Goal: Task Accomplishment & Management: Manage account settings

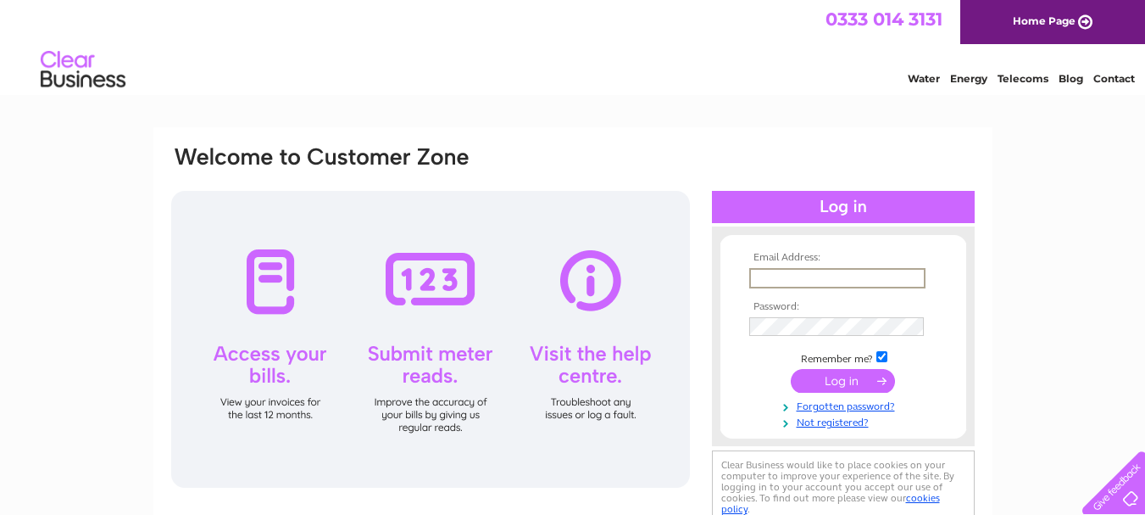
click at [810, 274] on input "text" at bounding box center [837, 278] width 176 height 20
type input "jkelectronics@sky.com"
click at [1039, 261] on div "Email Address: jkelectronics@sky.com Password: Forgotten password?" at bounding box center [572, 509] width 1145 height 765
click at [845, 404] on link "Forgotten password?" at bounding box center [845, 403] width 192 height 16
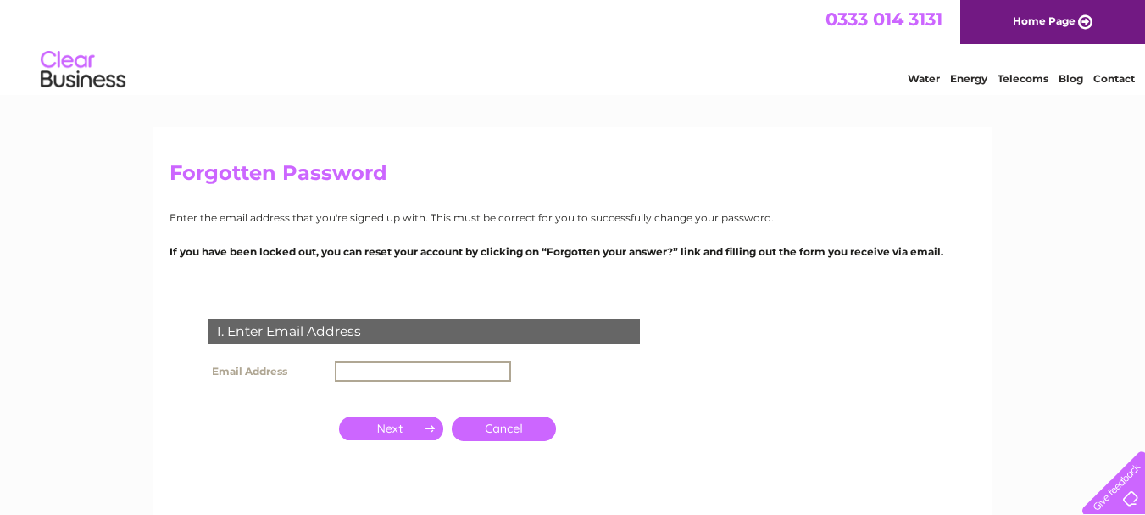
click at [414, 372] on input "text" at bounding box center [423, 371] width 176 height 20
type input "jkelectronics@sky.com"
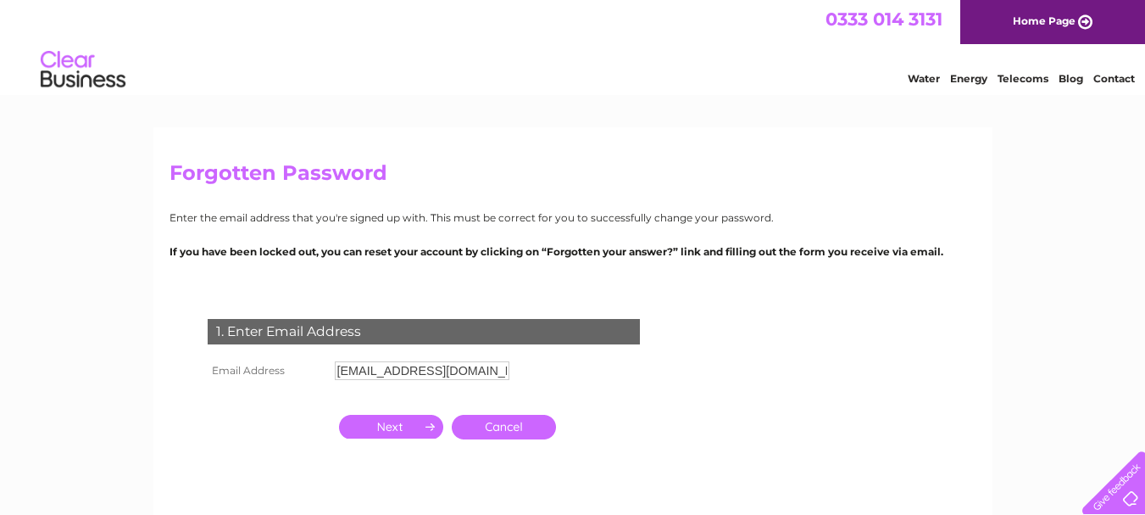
click at [405, 425] on input "button" at bounding box center [391, 427] width 104 height 24
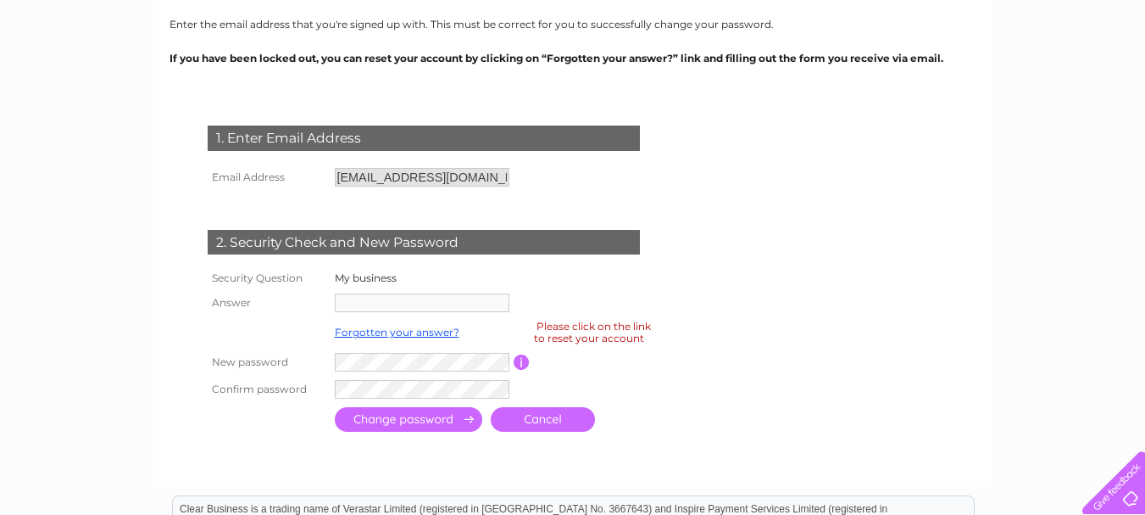
scroll to position [261, 0]
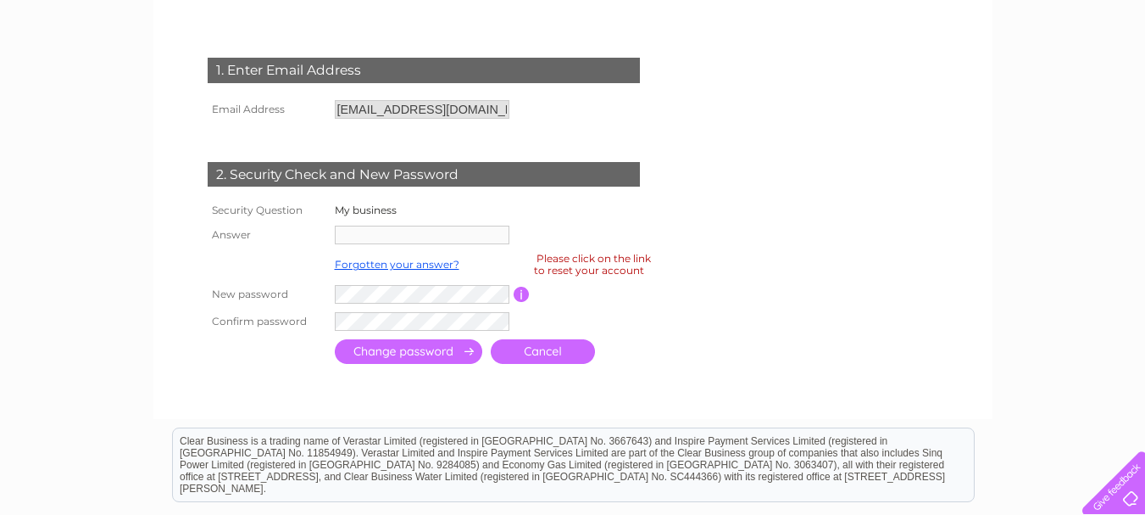
click at [519, 292] on input "button" at bounding box center [522, 294] width 16 height 15
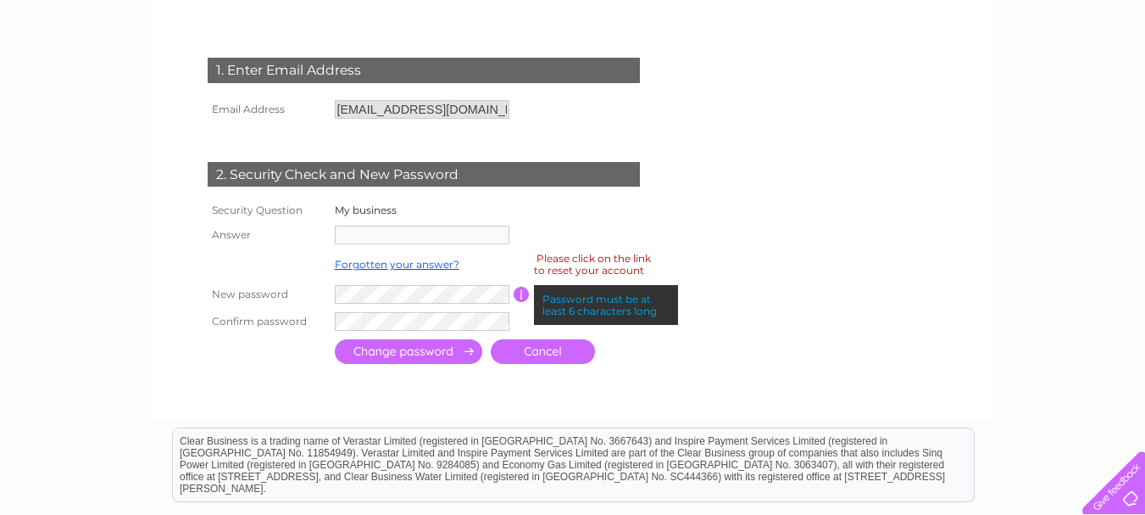
click at [370, 248] on td "Forgotten your answer?" at bounding box center [422, 264] width 183 height 32
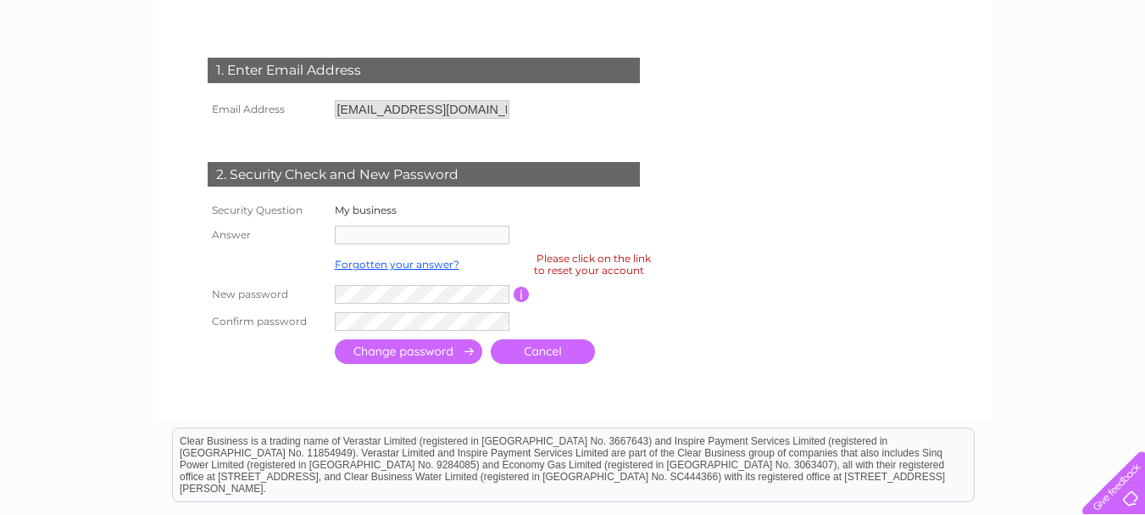
click at [382, 205] on label "My business" at bounding box center [366, 209] width 62 height 13
click at [343, 210] on label "My business" at bounding box center [366, 209] width 62 height 13
click at [344, 210] on label "My business" at bounding box center [366, 209] width 62 height 13
click at [520, 292] on input "button" at bounding box center [522, 294] width 16 height 15
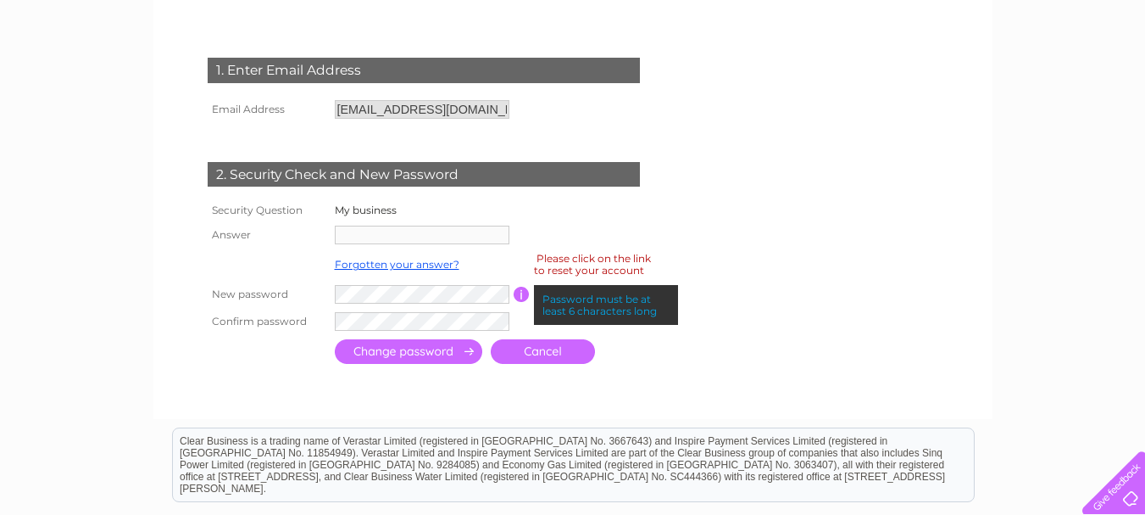
click at [516, 292] on input "button" at bounding box center [522, 294] width 16 height 15
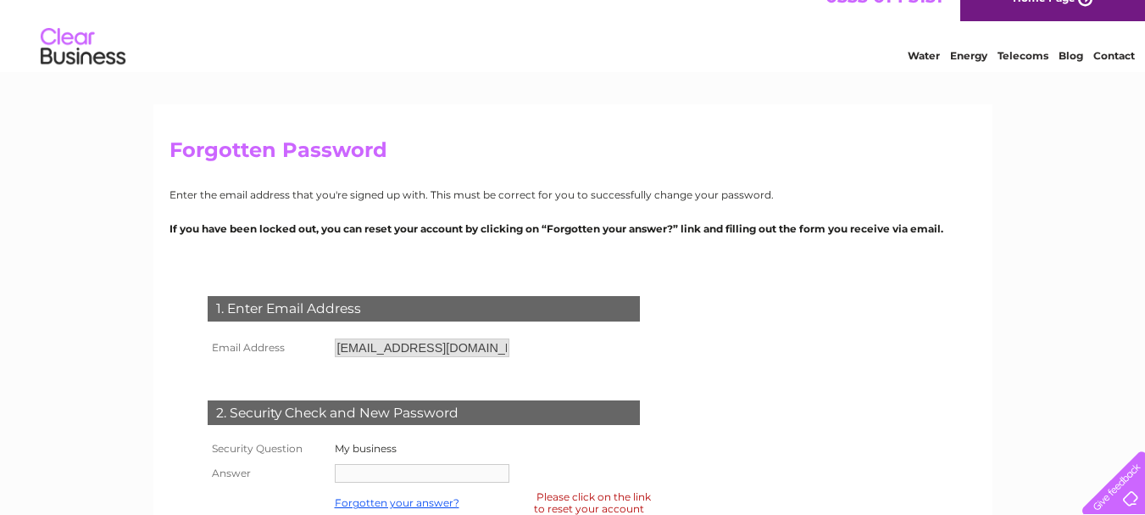
scroll to position [0, 0]
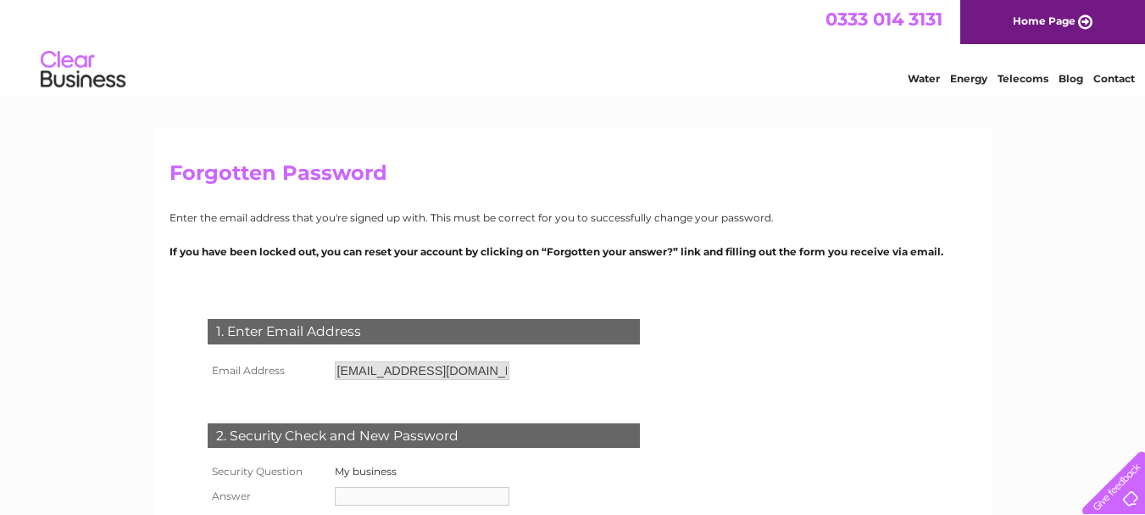
drag, startPoint x: 402, startPoint y: 493, endPoint x: 804, endPoint y: 371, distance: 420.5
click at [804, 371] on form "1. Enter Email Address Email Address jkelectronics@sky.com Cancel" at bounding box center [573, 474] width 807 height 378
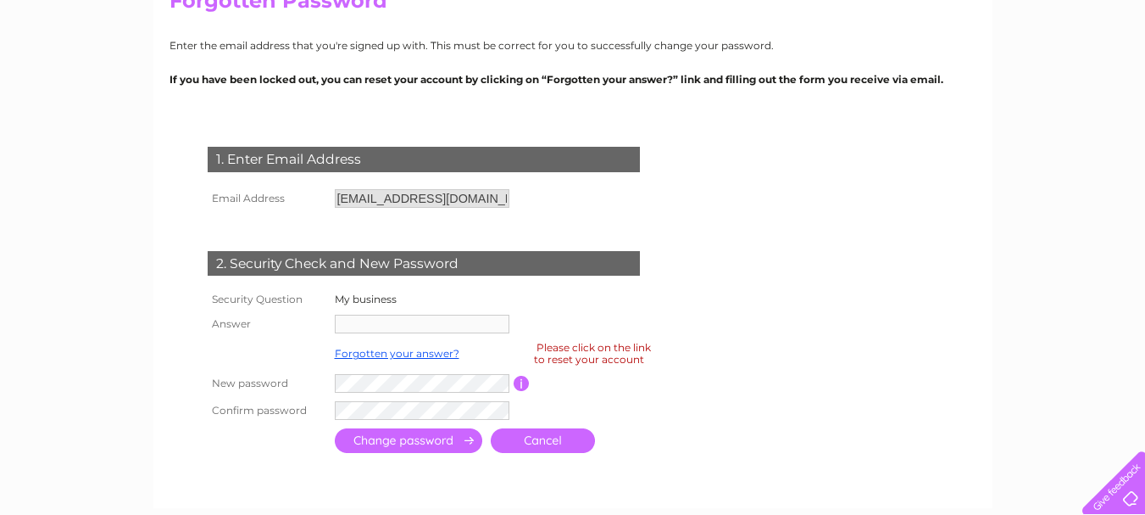
scroll to position [237, 0]
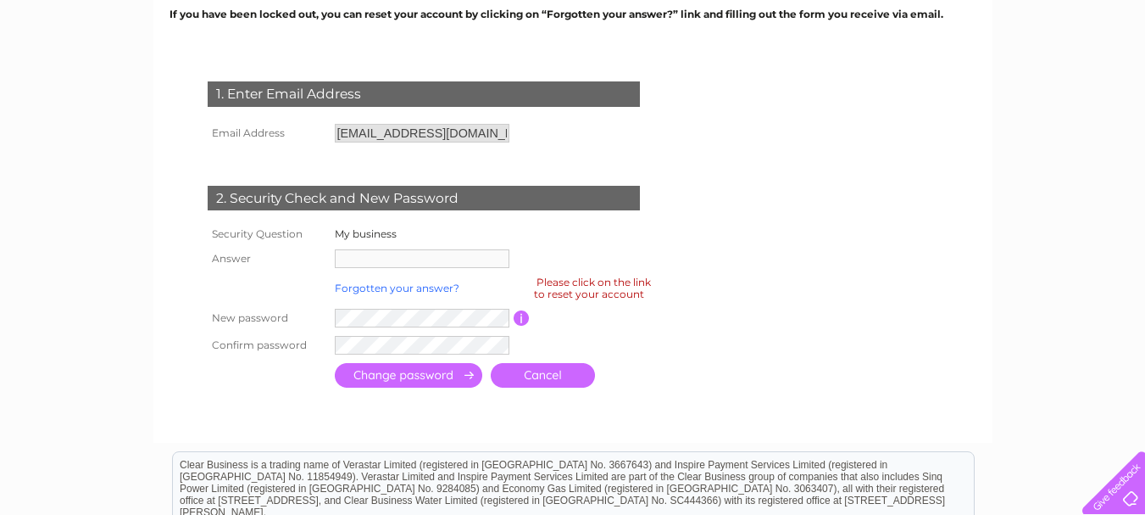
click at [391, 287] on link "Forgotten your answer?" at bounding box center [397, 287] width 125 height 13
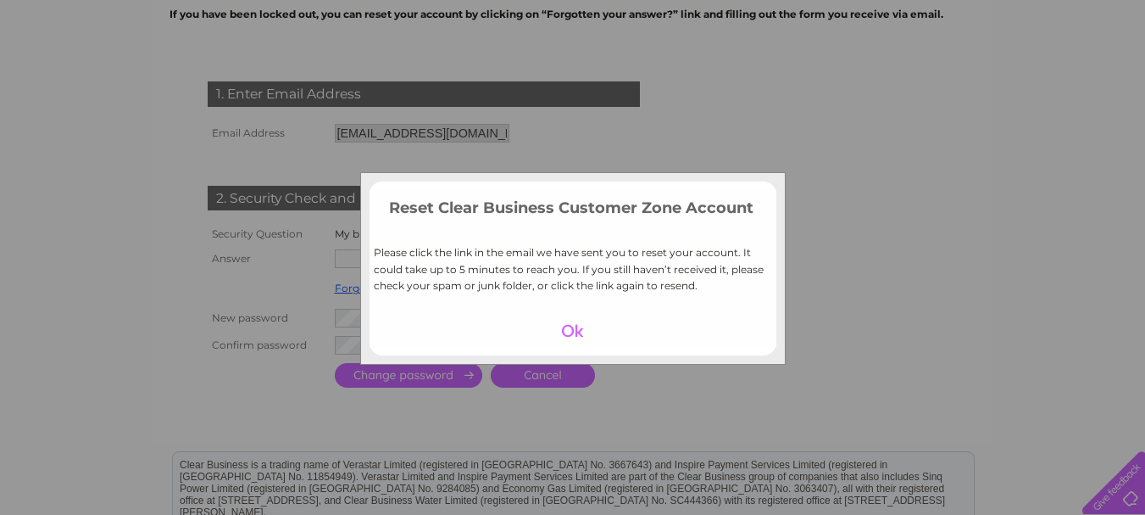
click at [568, 331] on div at bounding box center [572, 331] width 104 height 24
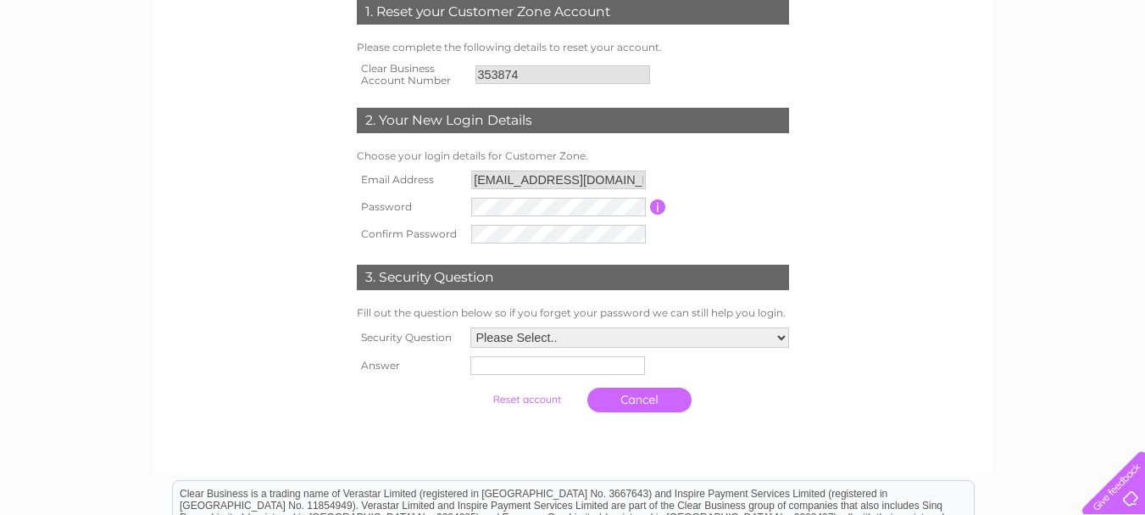
scroll to position [271, 0]
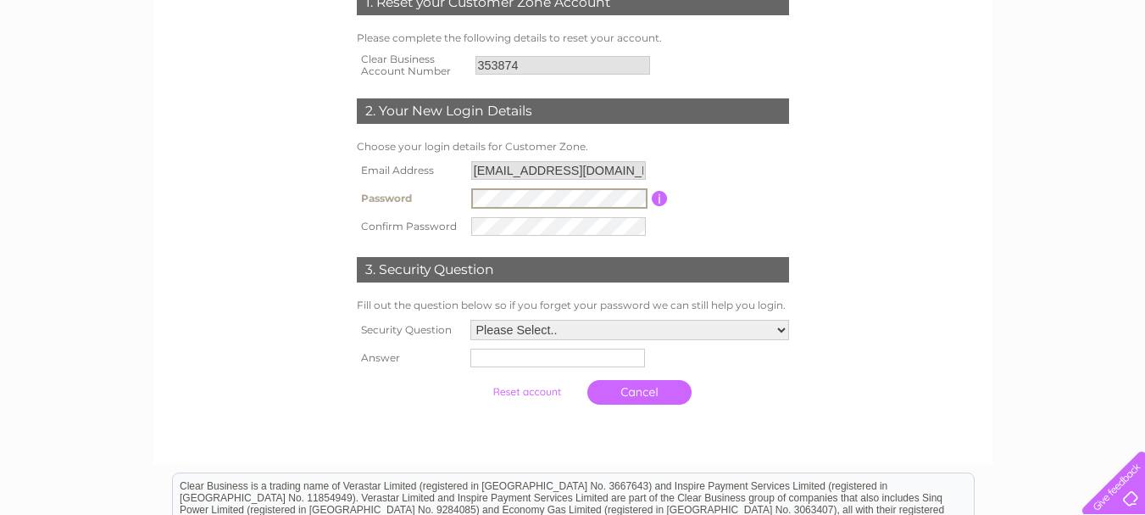
click at [662, 198] on input "button" at bounding box center [660, 198] width 16 height 15
click at [782, 330] on select "Please Select.. In what town or city was your first job? In what town or city d…" at bounding box center [629, 330] width 319 height 20
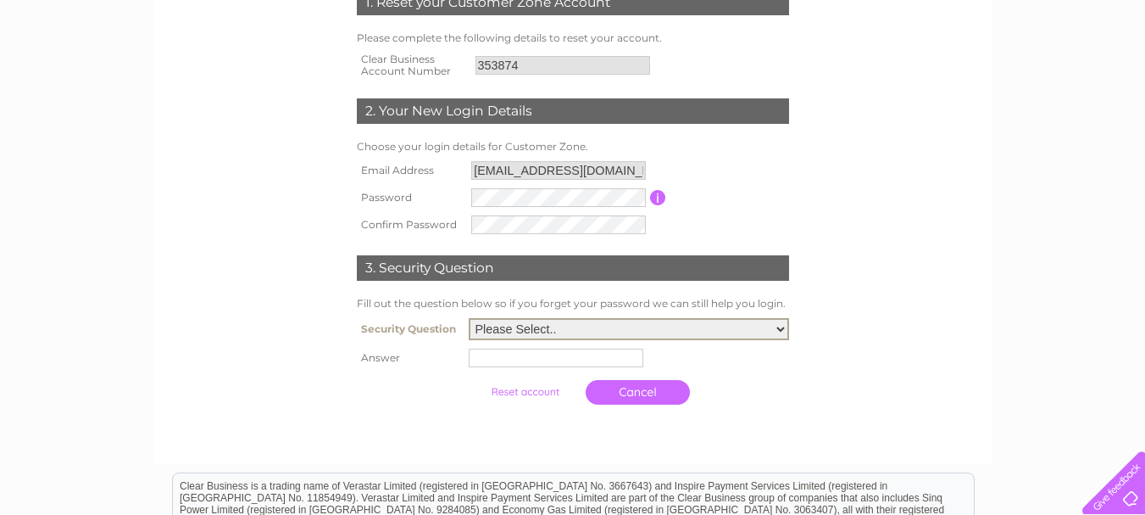
select select "1"
click at [469, 319] on select "Please Select.. In what town or city was your first job? In what town or city d…" at bounding box center [629, 329] width 320 height 22
click at [588, 358] on input "text" at bounding box center [556, 357] width 175 height 19
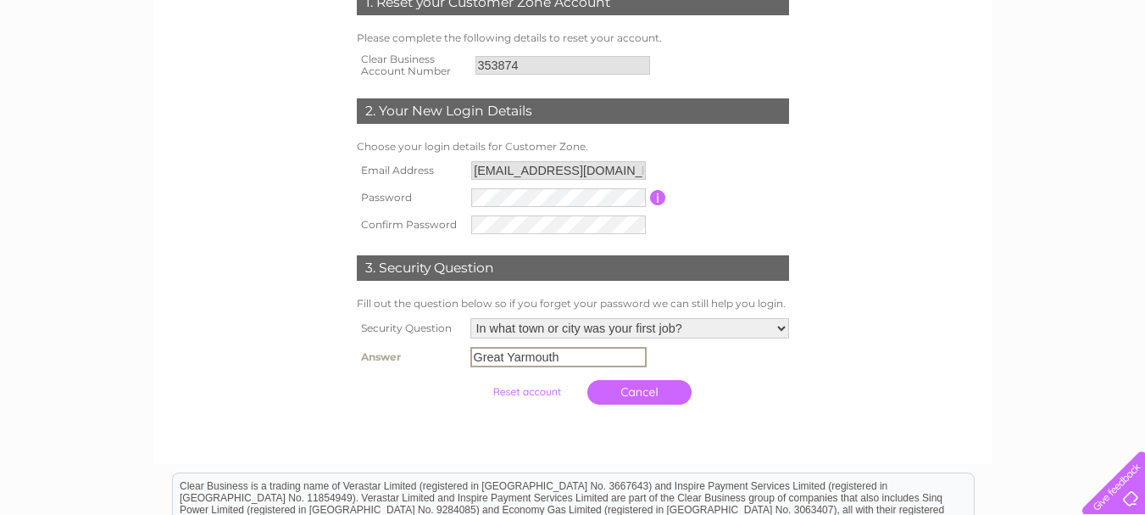
type input "Great Yarmouth"
click at [533, 392] on input "submit" at bounding box center [527, 390] width 104 height 24
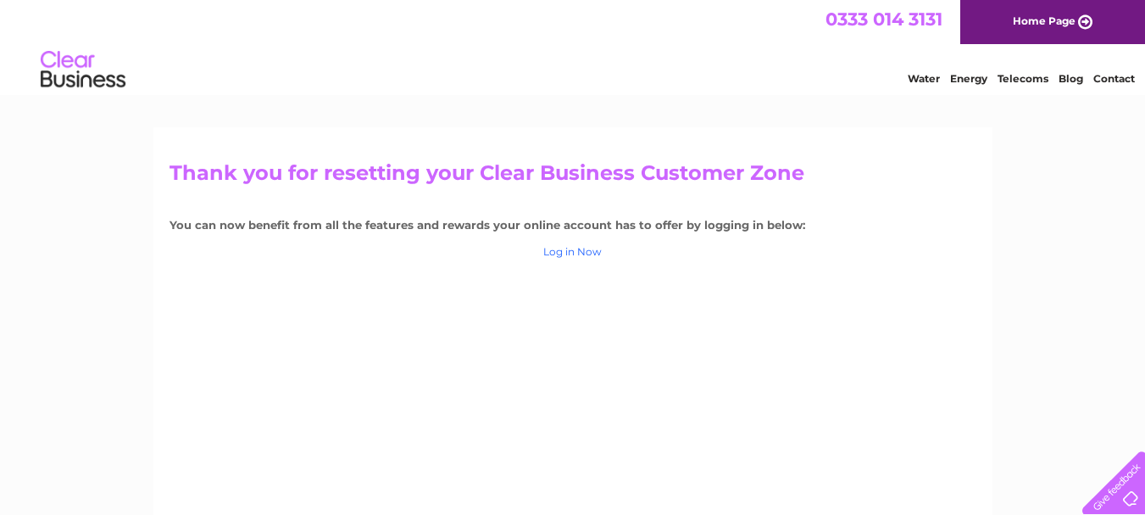
click at [580, 253] on link "Log in Now" at bounding box center [572, 251] width 58 height 13
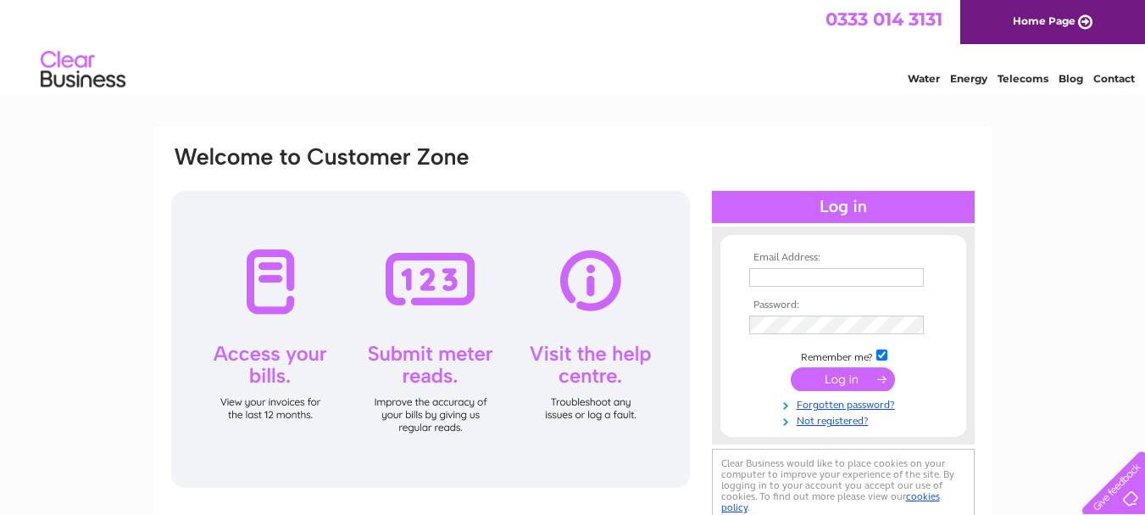
type input "jkelectronics@sky.com"
click at [842, 379] on input "submit" at bounding box center [843, 379] width 104 height 24
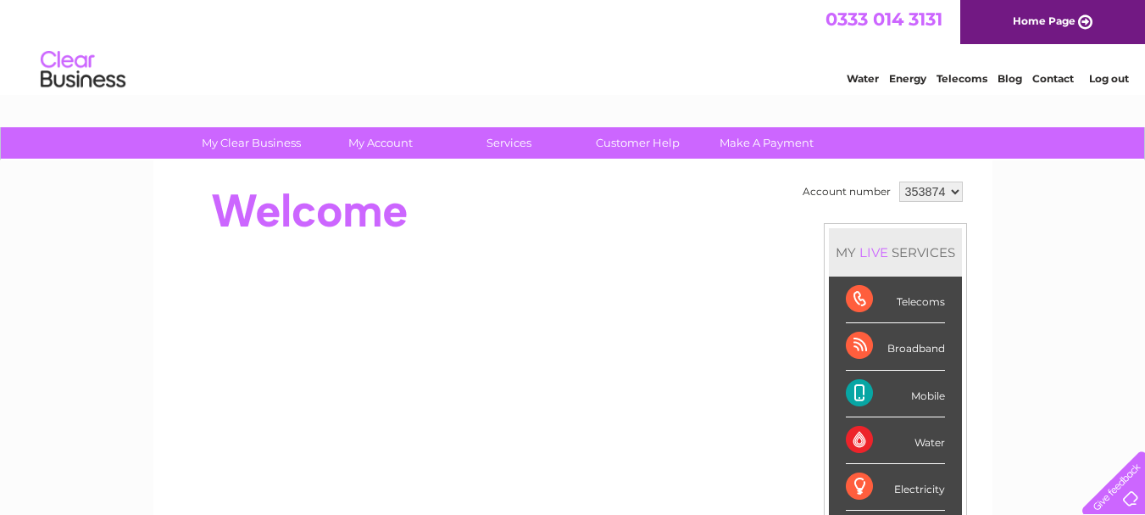
click at [911, 299] on div "Telecoms" at bounding box center [895, 299] width 99 height 47
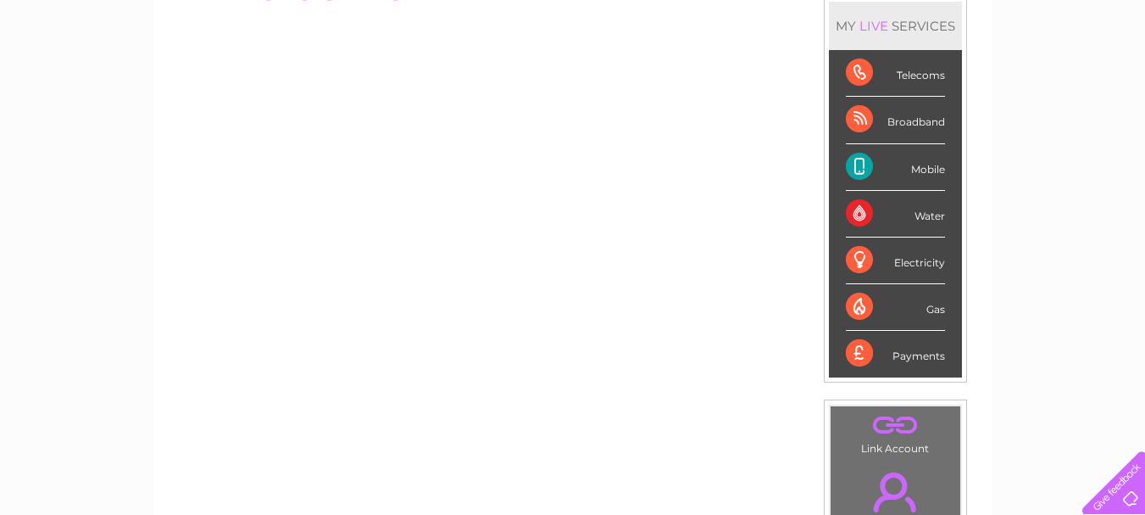
scroll to position [125, 0]
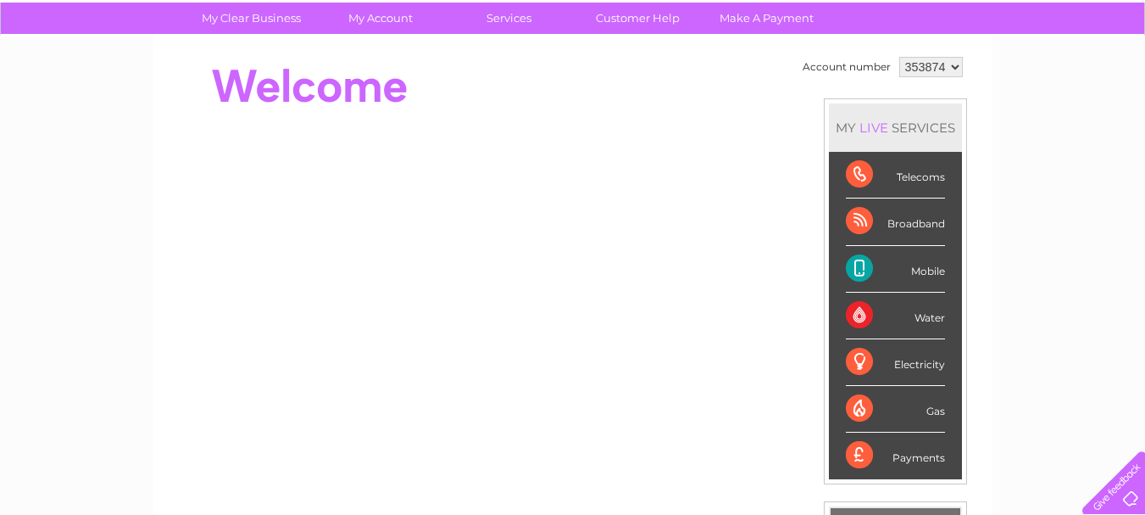
click at [906, 455] on div "Payments" at bounding box center [895, 455] width 99 height 46
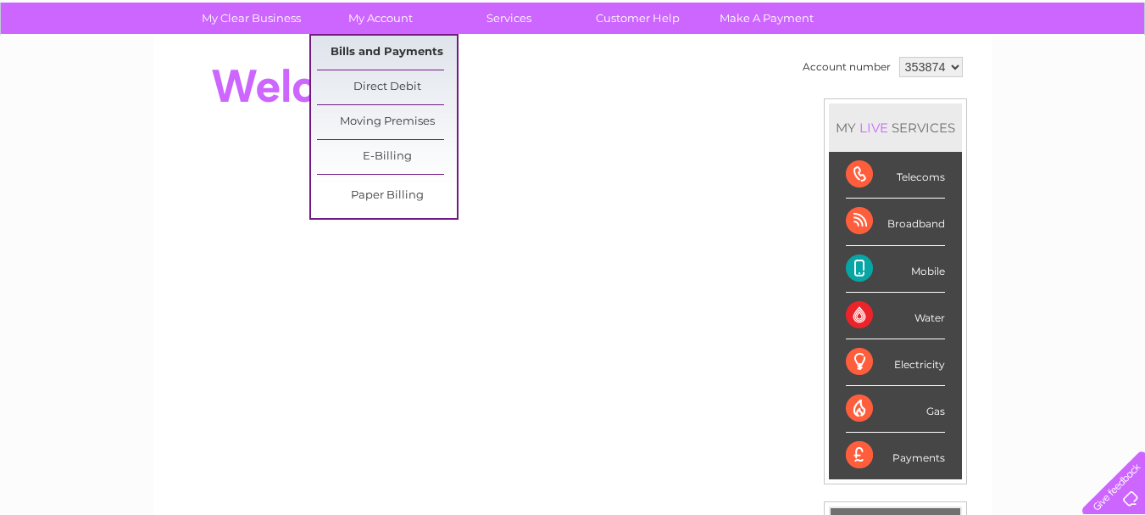
click at [381, 50] on link "Bills and Payments" at bounding box center [387, 53] width 140 height 34
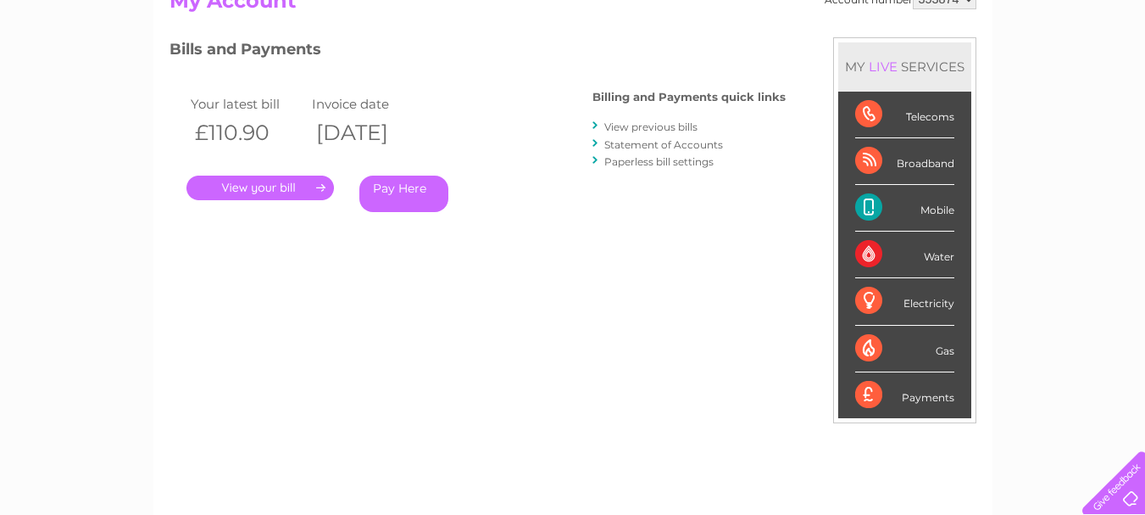
scroll to position [203, 0]
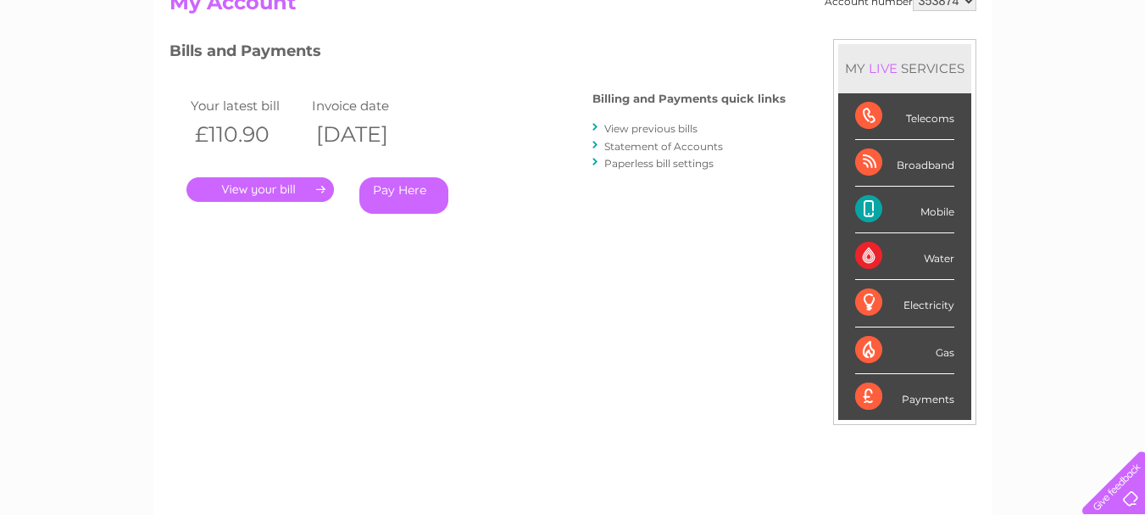
click at [297, 185] on link "." at bounding box center [260, 189] width 148 height 25
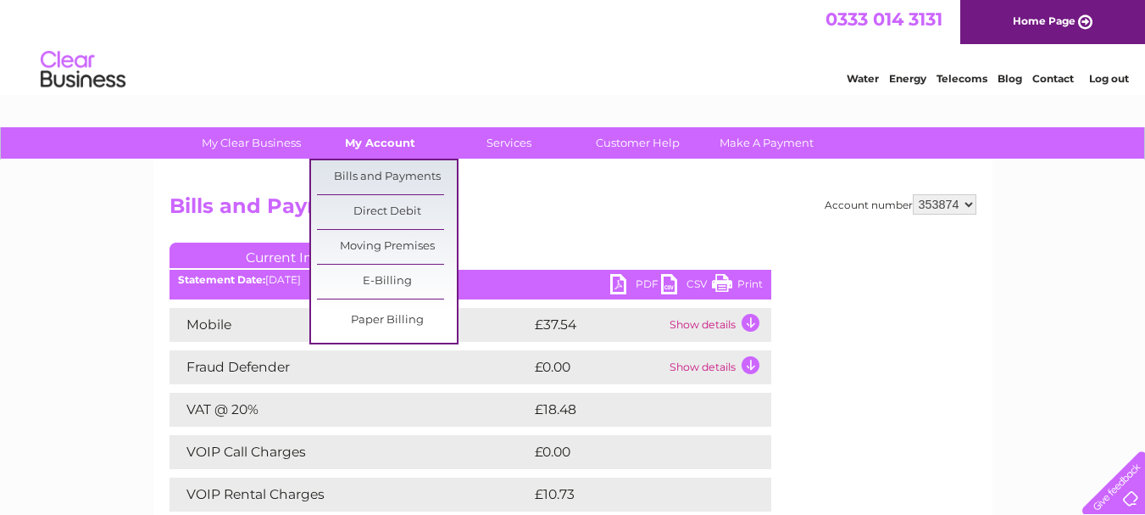
click at [373, 139] on link "My Account" at bounding box center [380, 142] width 140 height 31
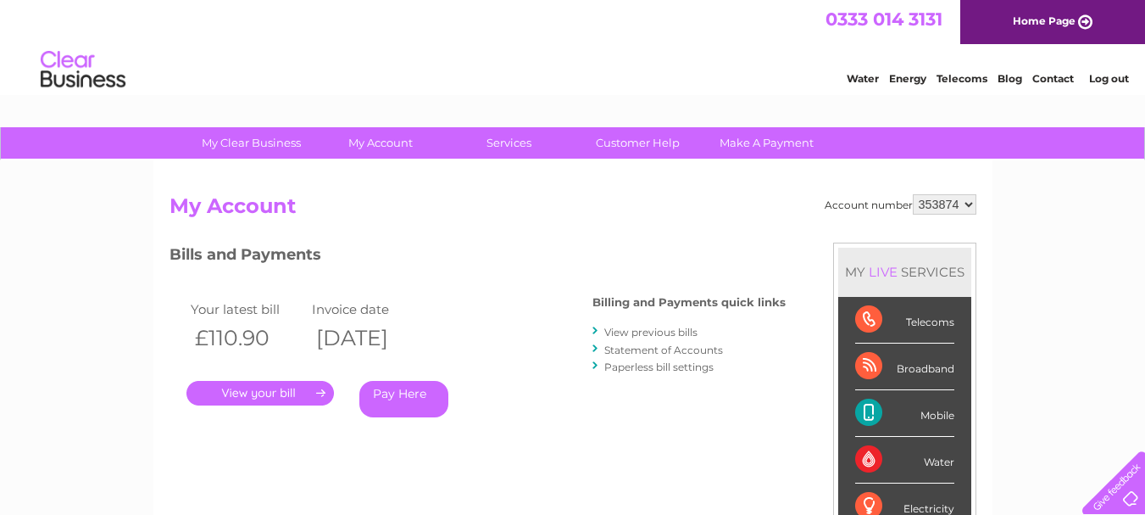
click at [405, 390] on link "Pay Here" at bounding box center [403, 399] width 89 height 36
click at [410, 395] on link "Pay Here" at bounding box center [403, 399] width 89 height 36
click at [774, 140] on link "Make A Payment" at bounding box center [767, 142] width 140 height 31
